Goal: Task Accomplishment & Management: Manage account settings

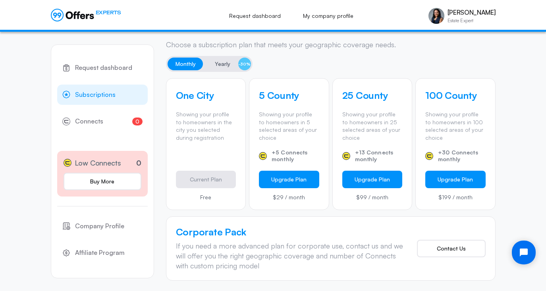
scroll to position [226, 0]
click at [221, 62] on span "Yearly" at bounding box center [222, 64] width 15 height 10
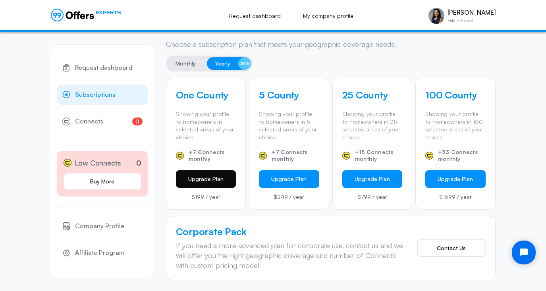
click at [197, 180] on button "Upgrade Plan" at bounding box center [206, 178] width 60 height 17
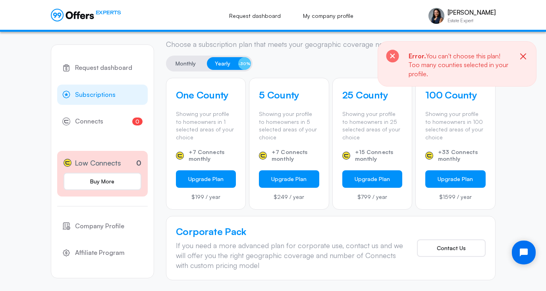
click at [525, 56] on icon "button" at bounding box center [524, 57] width 10 height 10
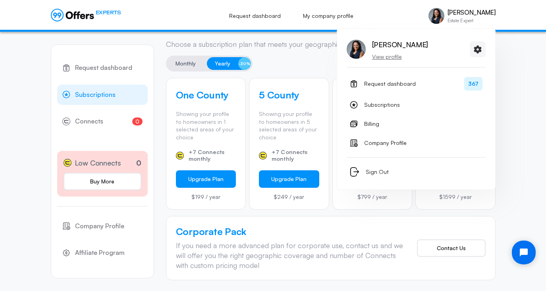
click at [458, 13] on p "[PERSON_NAME]" at bounding box center [472, 13] width 48 height 8
click at [385, 55] on p "View profile" at bounding box center [400, 57] width 56 height 8
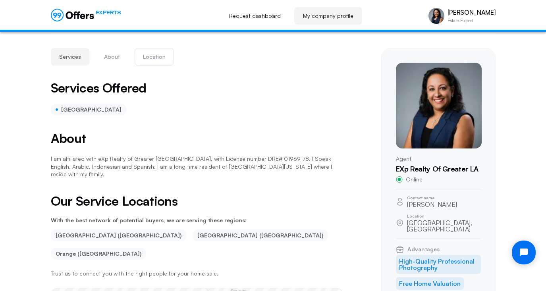
click at [151, 59] on button "Location" at bounding box center [154, 56] width 39 height 17
click at [325, 16] on link "My company profile" at bounding box center [328, 15] width 68 height 17
click at [320, 15] on link "My company profile" at bounding box center [328, 15] width 68 height 17
click at [259, 17] on link "Request dashboard" at bounding box center [255, 15] width 69 height 17
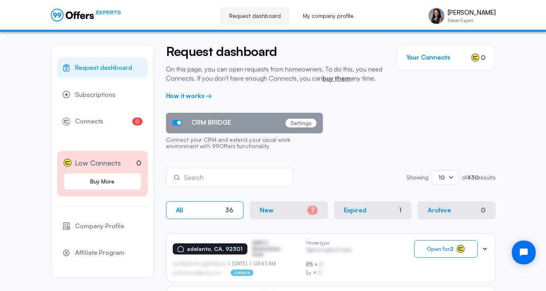
scroll to position [52, 0]
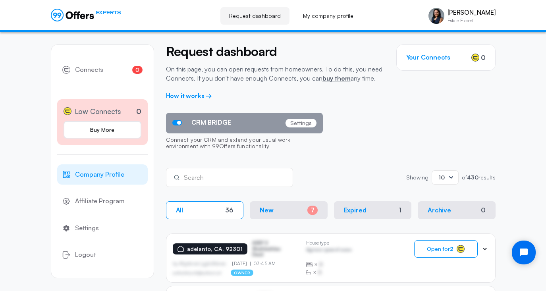
click at [99, 174] on span "Company Profile" at bounding box center [99, 175] width 49 height 10
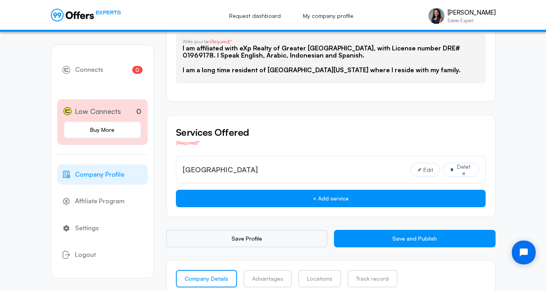
scroll to position [538, 0]
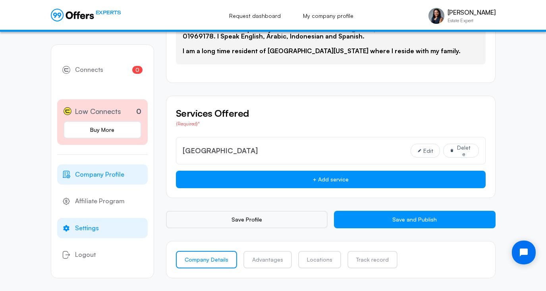
click at [81, 230] on span "Settings" at bounding box center [87, 228] width 24 height 10
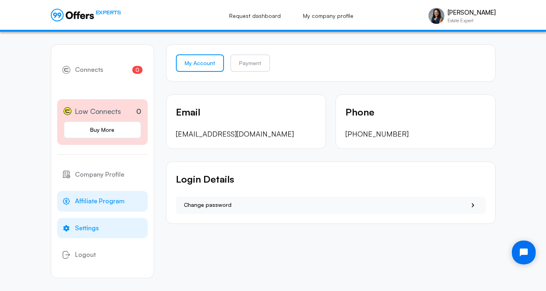
click at [95, 199] on span "Affiliate Program" at bounding box center [100, 201] width 50 height 10
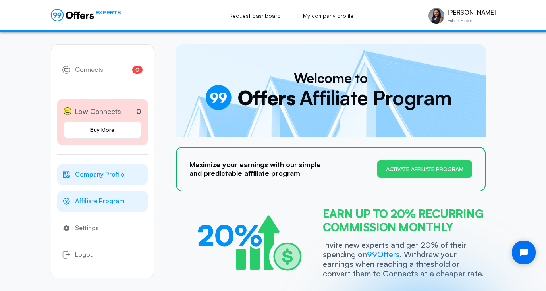
click at [93, 176] on span "Company Profile" at bounding box center [99, 175] width 49 height 10
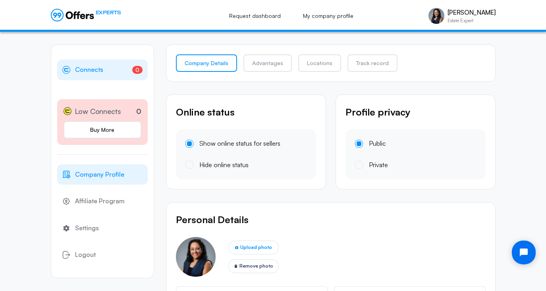
click at [85, 72] on span "Connects" at bounding box center [89, 70] width 28 height 10
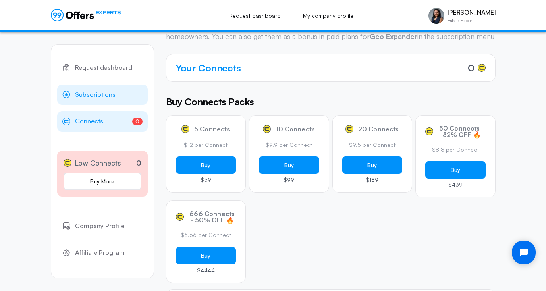
click at [99, 95] on span "Subscriptions" at bounding box center [95, 95] width 41 height 10
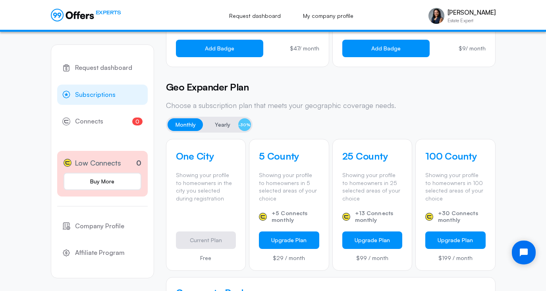
scroll to position [189, 0]
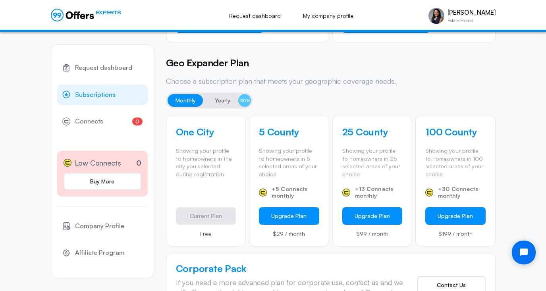
click at [221, 102] on span "Yearly" at bounding box center [222, 101] width 15 height 10
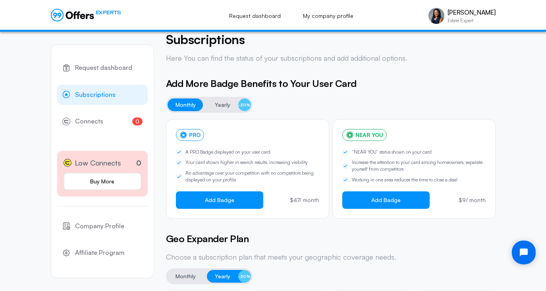
scroll to position [0, 0]
